Goal: Task Accomplishment & Management: Complete application form

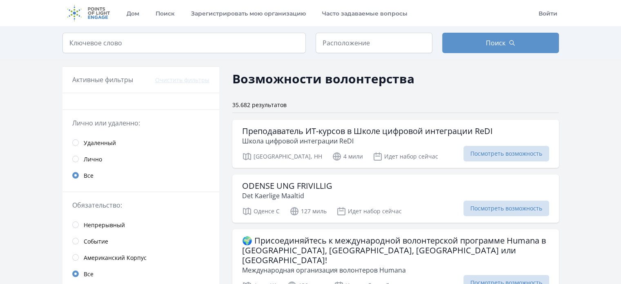
click at [98, 142] on font "Удаленный" at bounding box center [100, 143] width 32 height 8
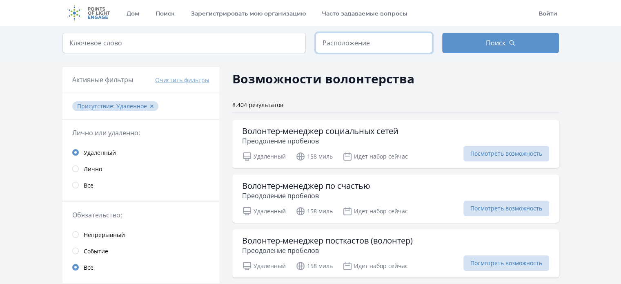
click at [338, 45] on input "text" at bounding box center [374, 43] width 117 height 20
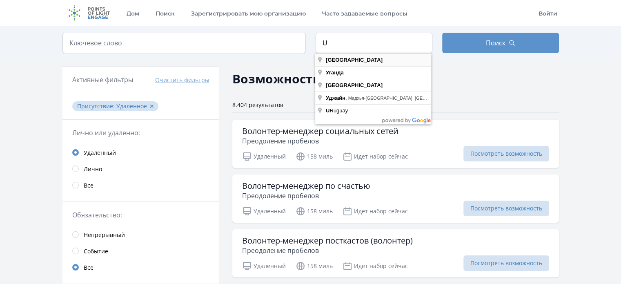
type input "USA"
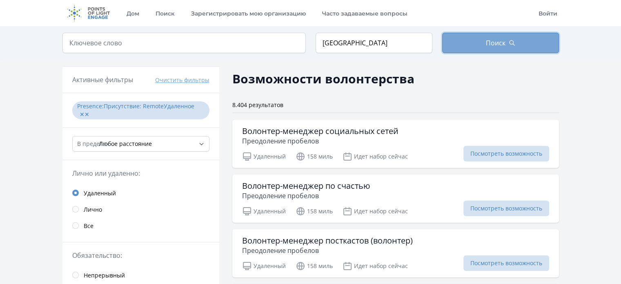
click at [478, 36] on button "Поиск" at bounding box center [500, 43] width 117 height 20
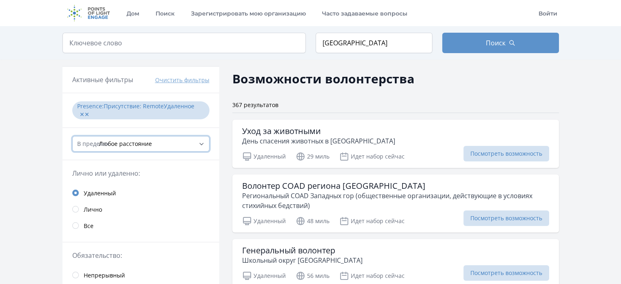
click at [182, 139] on select "Любое расстояние , 5 миль , 20 миль , 50 миль , 100 миль" at bounding box center [140, 144] width 137 height 16
click at [182, 141] on select "Любое расстояние , 5 миль , 20 миль , 50 миль , 100 миль" at bounding box center [140, 144] width 137 height 16
click at [100, 79] on font "Активные фильтры" at bounding box center [102, 79] width 61 height 9
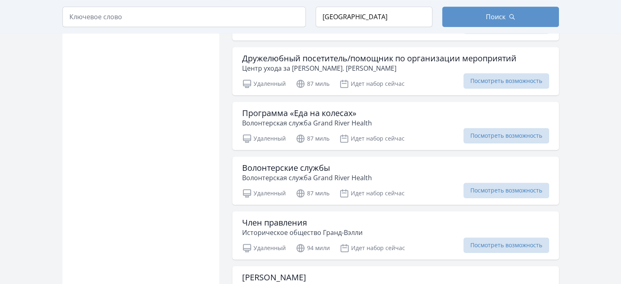
scroll to position [1020, 0]
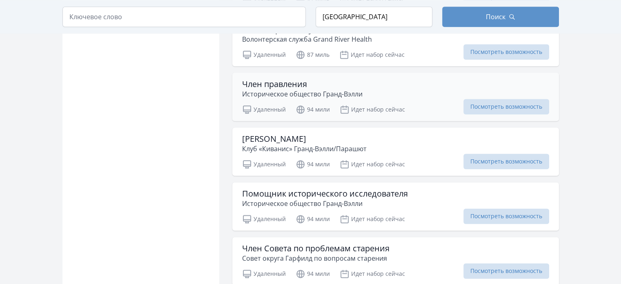
scroll to position [980, 0]
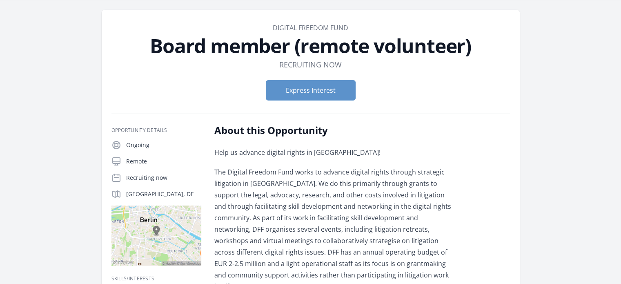
scroll to position [41, 0]
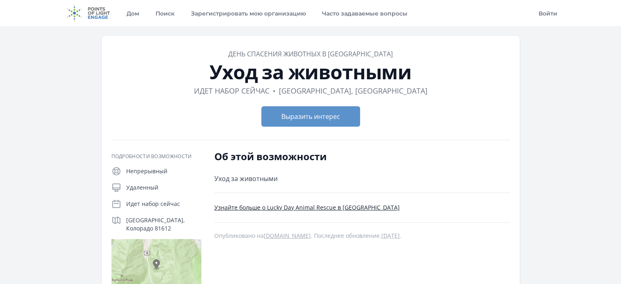
click at [441, 140] on div "Подробности возможности Непрерывный Удаленный Идет набор сейчас Аспен, Колорадо…" at bounding box center [310, 262] width 398 height 244
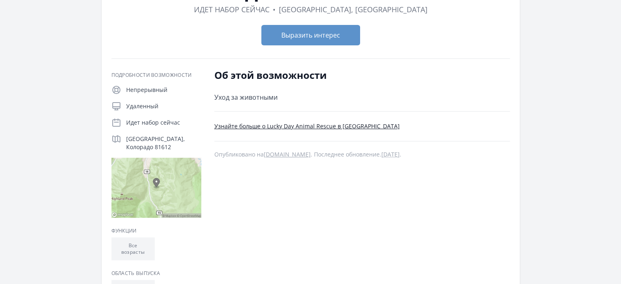
scroll to position [82, 0]
click at [307, 124] on font "Узнайте больше о Lucky Day Animal Rescue в Колорадо" at bounding box center [306, 126] width 185 height 8
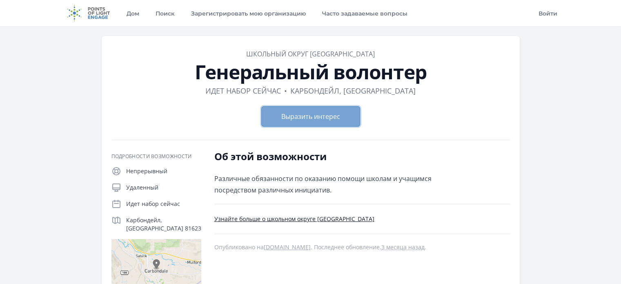
click at [306, 108] on button "Выразить интерес" at bounding box center [310, 116] width 99 height 20
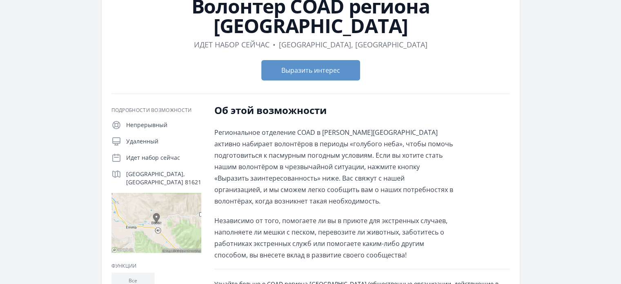
scroll to position [41, 0]
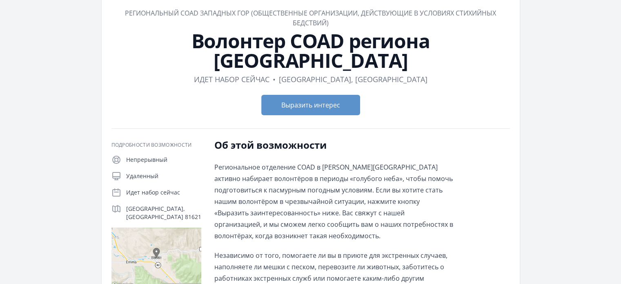
click at [271, 97] on div "Выразить интерес" at bounding box center [310, 104] width 398 height 33
click at [282, 100] on font "Выразить интерес" at bounding box center [310, 104] width 59 height 9
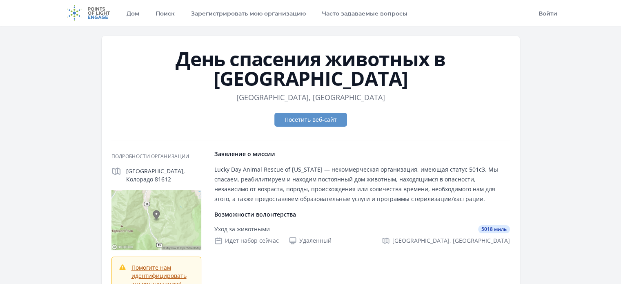
scroll to position [41, 0]
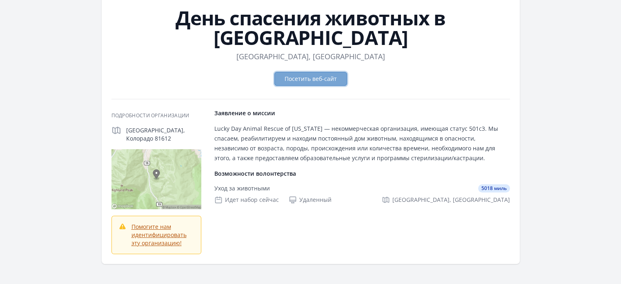
click at [305, 75] on font "Посетить веб-сайт" at bounding box center [310, 79] width 52 height 8
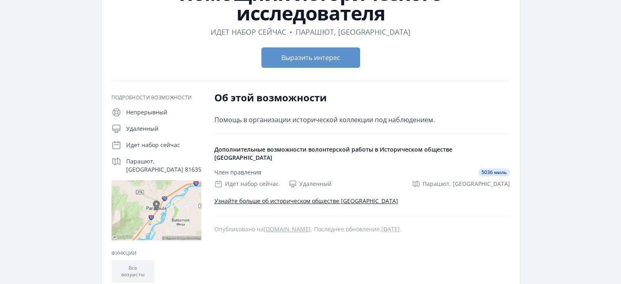
scroll to position [82, 0]
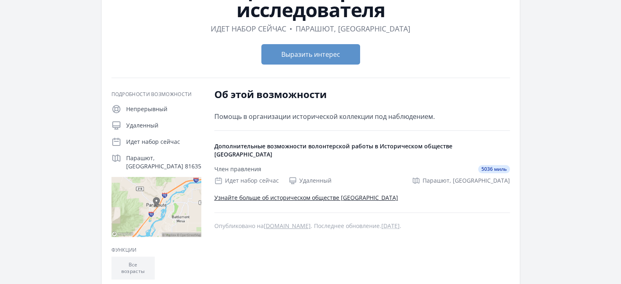
click at [508, 88] on div "Об этой возможности Помощь в организации исторической коллекции под наблюдением…" at bounding box center [362, 183] width 296 height 191
click at [328, 53] on font "Выразить интерес" at bounding box center [310, 54] width 59 height 9
